Goal: Information Seeking & Learning: Find specific fact

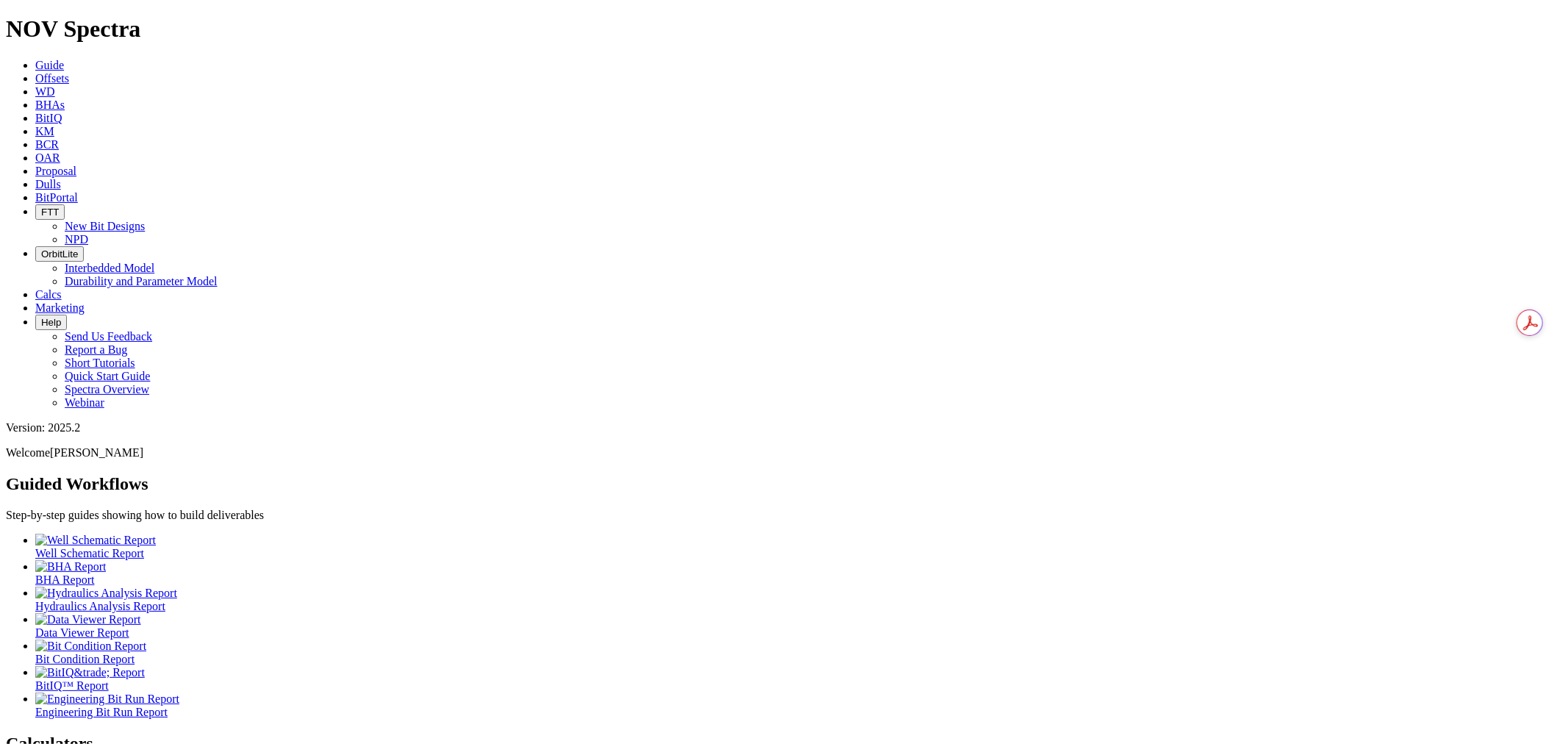
drag, startPoint x: 237, startPoint y: 20, endPoint x: 253, endPoint y: 33, distance: 20.6
click at [69, 72] on span "Offsets" at bounding box center [52, 78] width 34 height 12
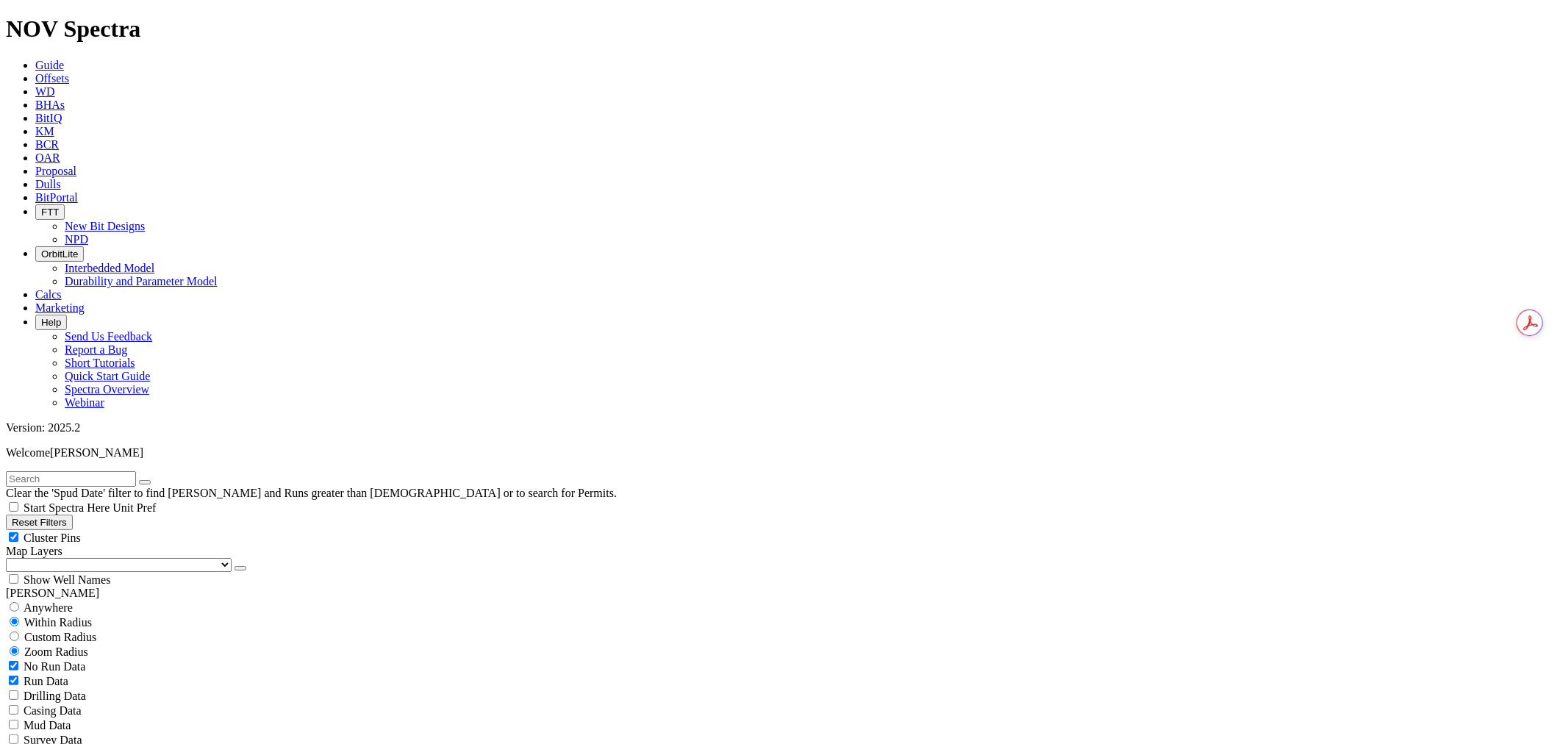
click at [101, 471] on input "text" at bounding box center [71, 479] width 131 height 15
paste input "FRODERICK 33 FED COM"
type input "FRODERICK 33 FED COM"
click at [51, 601] on span "Anywhere" at bounding box center [47, 607] width 49 height 12
radio input "true"
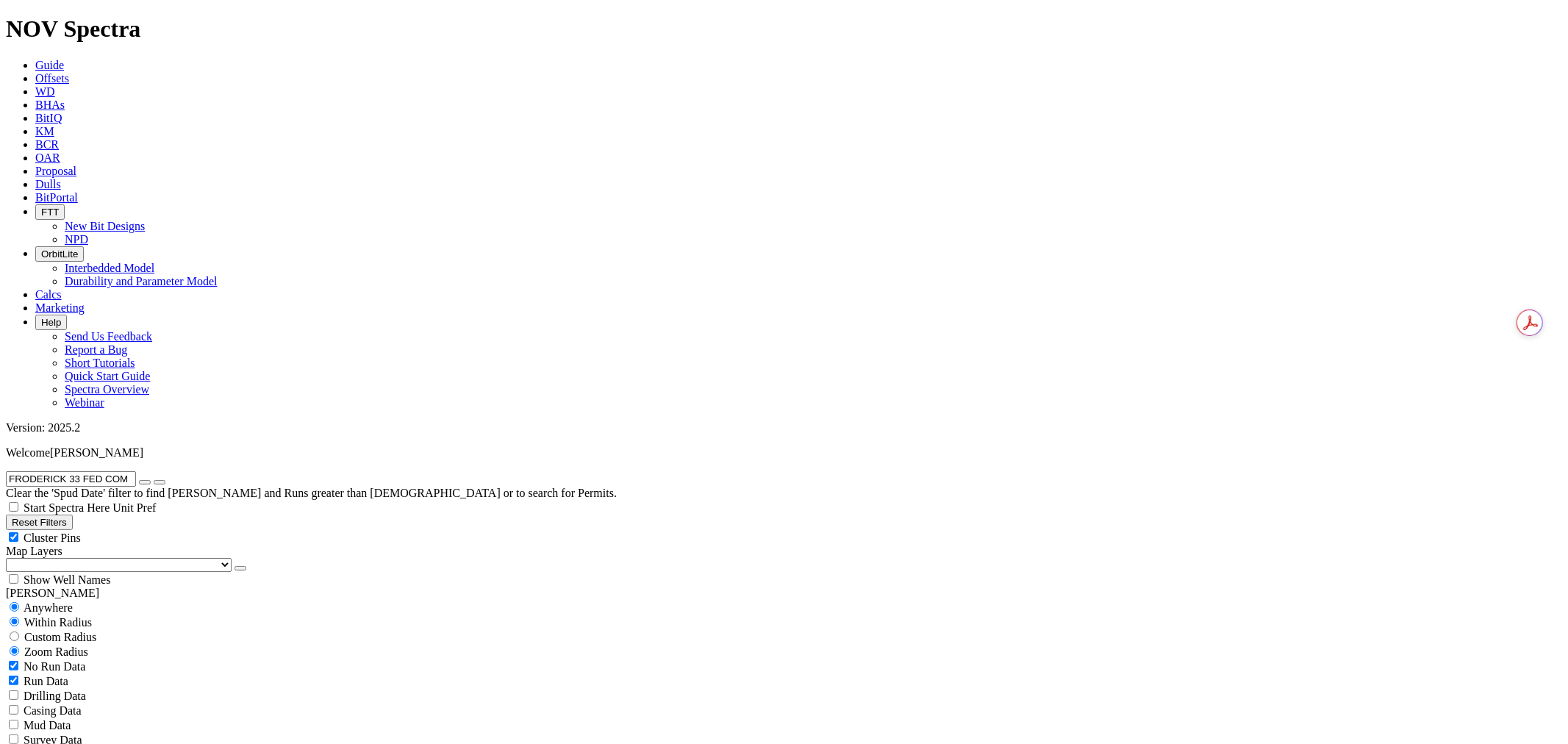
radio input "false"
radio input "true"
click at [91, 558] on select "US Counties [GEOGRAPHIC_DATA], [GEOGRAPHIC_DATA] [GEOGRAPHIC_DATA], [GEOGRAPHIC…" at bounding box center [119, 565] width 226 height 14
click at [11, 558] on select "US Counties [GEOGRAPHIC_DATA], [GEOGRAPHIC_DATA] [GEOGRAPHIC_DATA], [GEOGRAPHIC…" at bounding box center [119, 565] width 226 height 14
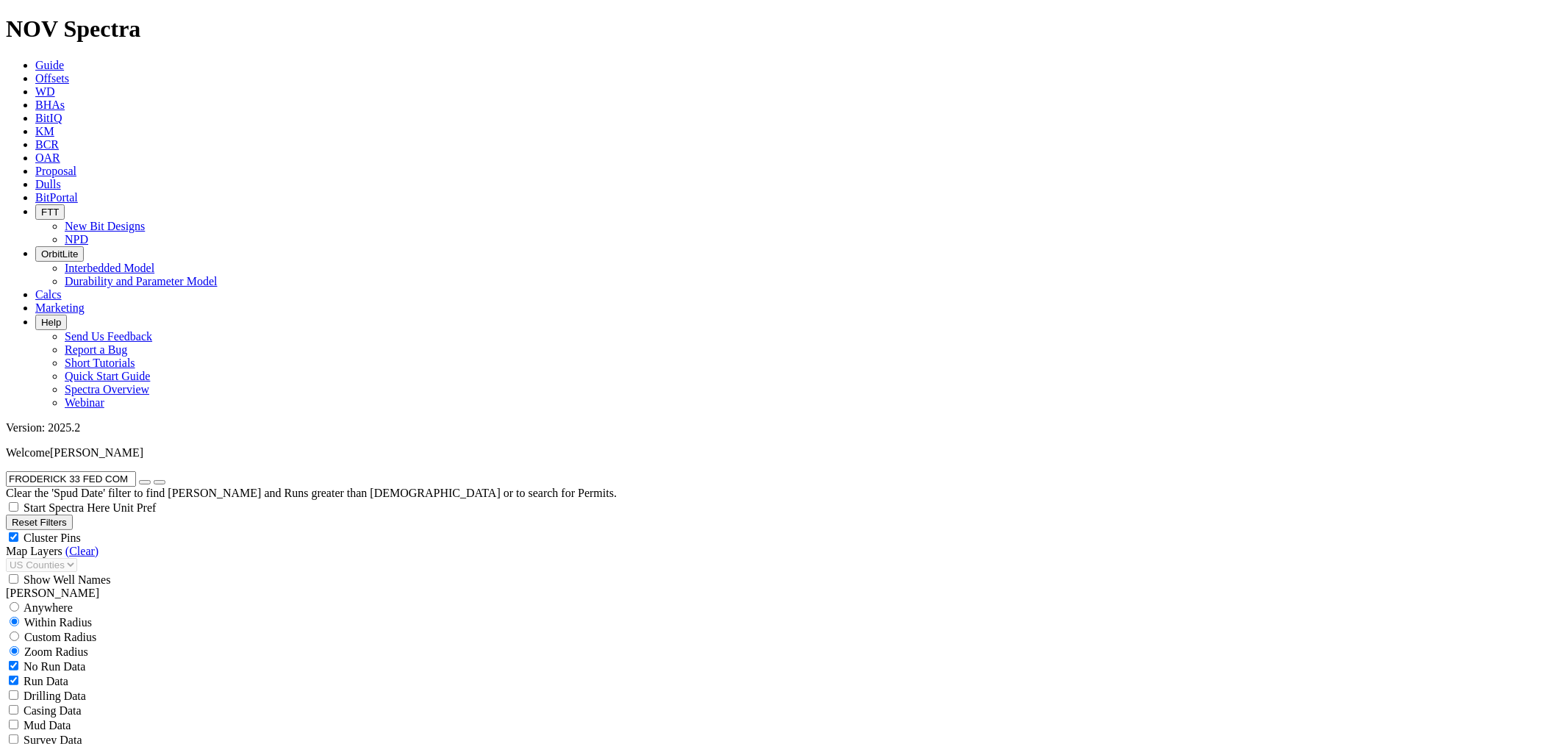
click at [151, 480] on button "button" at bounding box center [144, 482] width 12 height 4
